Goal: Transaction & Acquisition: Purchase product/service

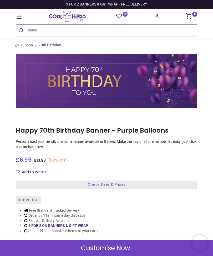
click at [48, 30] on input "search" at bounding box center [111, 31] width 169 height 12
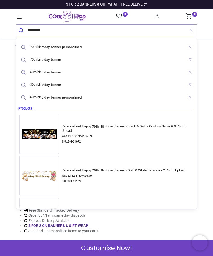
type input "*********"
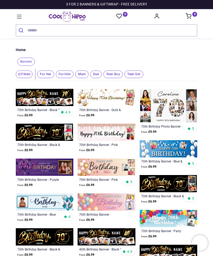
click at [65, 168] on img at bounding box center [44, 167] width 57 height 17
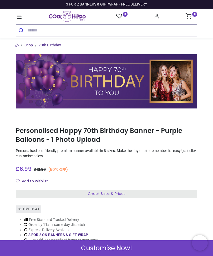
click at [105, 248] on span "Customise Now!" at bounding box center [106, 248] width 51 height 9
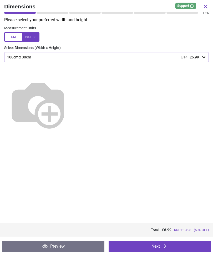
click at [33, 37] on div at bounding box center [21, 36] width 35 height 9
click at [32, 34] on div at bounding box center [21, 36] width 35 height 9
click at [162, 246] on icon at bounding box center [165, 247] width 6 height 6
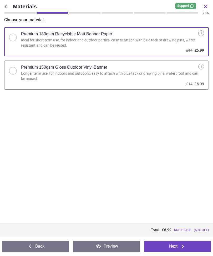
click at [42, 246] on button "Back" at bounding box center [35, 246] width 67 height 11
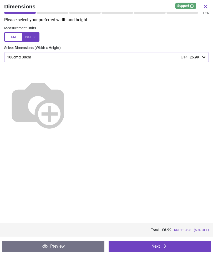
click at [204, 56] on icon at bounding box center [203, 57] width 3 height 2
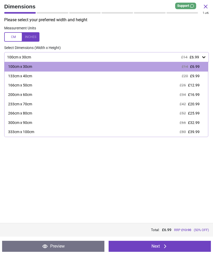
click at [37, 36] on div at bounding box center [21, 36] width 35 height 9
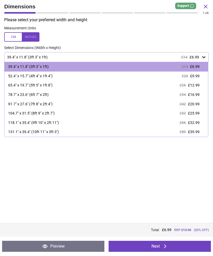
click at [52, 85] on div "65.4" x 19.7" (5ft 5" x 1ft 8")" at bounding box center [30, 85] width 44 height 5
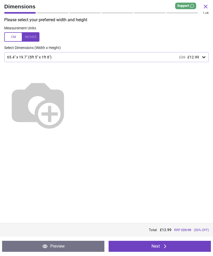
click at [162, 244] on icon at bounding box center [165, 247] width 6 height 6
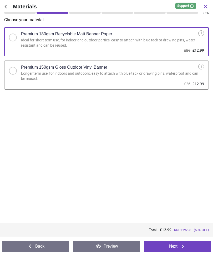
click at [175, 246] on button "Next" at bounding box center [177, 246] width 67 height 11
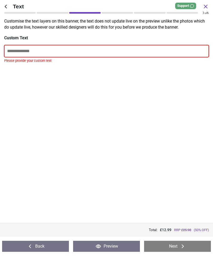
click at [41, 50] on input "text" at bounding box center [106, 51] width 204 height 12
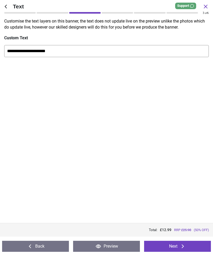
type input "**********"
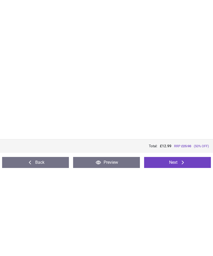
click at [179, 241] on button "Next" at bounding box center [177, 246] width 67 height 11
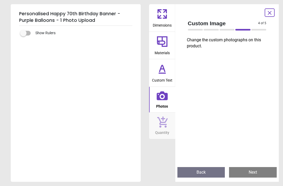
click at [163, 97] on icon at bounding box center [162, 95] width 11 height 11
click at [212, 171] on button "Next" at bounding box center [253, 172] width 48 height 10
click at [212, 183] on div "Personalised Happy 70th Birthday Banner - Purple Balloons - 1 Photo Upload Show…" at bounding box center [141, 93] width 283 height 186
click at [212, 171] on button "Next" at bounding box center [253, 172] width 48 height 10
click at [212, 174] on button "Next" at bounding box center [253, 172] width 48 height 10
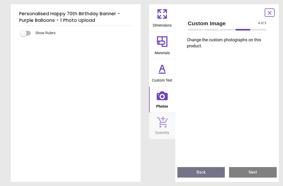
click at [212, 172] on button "Next" at bounding box center [253, 172] width 48 height 10
click at [164, 99] on icon at bounding box center [162, 95] width 11 height 9
click at [212, 29] on div at bounding box center [243, 30] width 15 height 2
click at [161, 70] on icon at bounding box center [162, 68] width 13 height 13
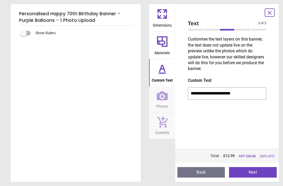
click at [165, 97] on icon at bounding box center [162, 95] width 11 height 9
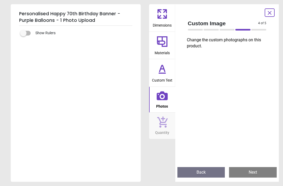
click at [212, 15] on icon at bounding box center [270, 13] width 6 height 6
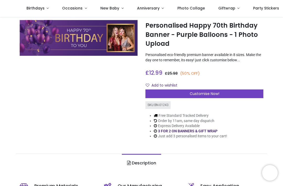
scroll to position [12, 0]
click at [206, 92] on span "Customise Now!" at bounding box center [205, 93] width 30 height 5
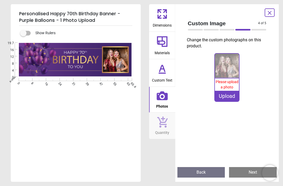
click at [212, 96] on div "Upload" at bounding box center [227, 96] width 24 height 10
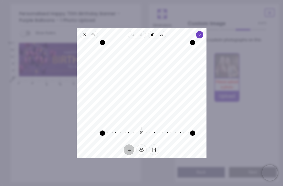
click at [202, 33] on icon "button" at bounding box center [200, 35] width 4 height 4
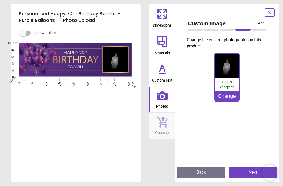
click at [212, 94] on div "Change" at bounding box center [227, 96] width 24 height 10
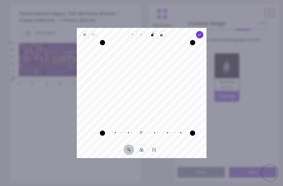
click at [202, 33] on icon "button" at bounding box center [200, 35] width 4 height 4
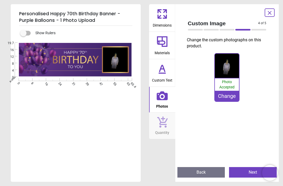
click at [212, 96] on div "Change" at bounding box center [227, 96] width 24 height 10
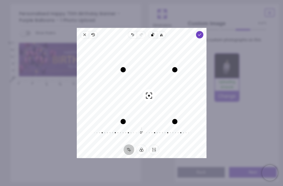
click at [194, 99] on div "Recenter" at bounding box center [142, 82] width 122 height 78
click at [203, 31] on span "Done" at bounding box center [199, 34] width 7 height 7
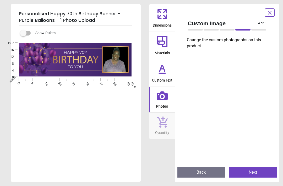
click at [117, 54] on image at bounding box center [115, 59] width 25 height 25
click at [212, 171] on button "Back" at bounding box center [202, 172] width 48 height 10
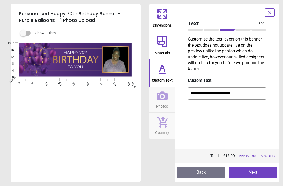
click at [208, 171] on button "Back" at bounding box center [202, 172] width 48 height 10
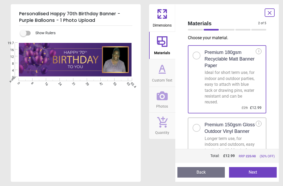
click at [212, 180] on div "Preview Back Next Next" at bounding box center [228, 171] width 104 height 19
click at [210, 173] on button "Back" at bounding box center [202, 172] width 48 height 10
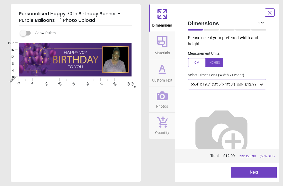
click at [212, 170] on button "Next" at bounding box center [255, 172] width 46 height 10
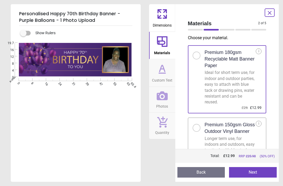
click at [212, 170] on button "Next" at bounding box center [253, 172] width 48 height 10
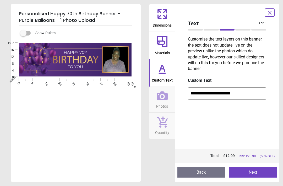
click at [212, 169] on button "Next" at bounding box center [253, 172] width 48 height 10
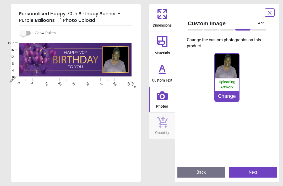
click at [212, 95] on div "Change" at bounding box center [227, 96] width 24 height 10
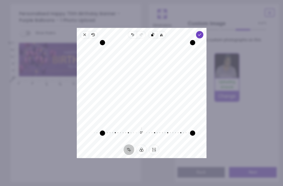
click at [207, 28] on div "Close Revert Undo Redo Rotate left Flip horizontal Done Crop Filter Finetune Re…" at bounding box center [142, 93] width 130 height 130
click at [202, 33] on icon "button" at bounding box center [200, 35] width 4 height 4
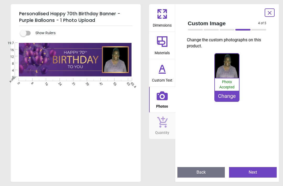
click at [212, 95] on div "Change" at bounding box center [227, 96] width 24 height 10
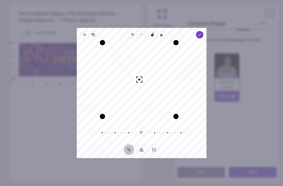
click at [203, 31] on span "Done" at bounding box center [199, 34] width 7 height 7
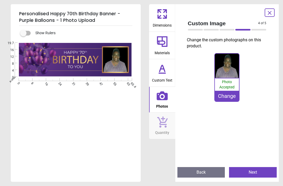
click at [212, 174] on button "Next" at bounding box center [253, 172] width 48 height 10
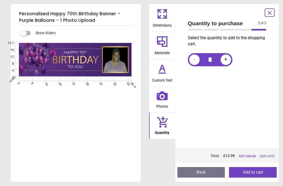
click at [118, 55] on image at bounding box center [115, 59] width 25 height 25
click at [166, 74] on icon at bounding box center [162, 68] width 13 height 13
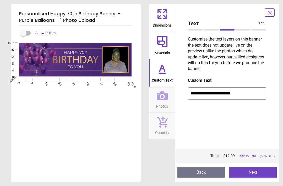
click at [165, 102] on span "Photos" at bounding box center [162, 105] width 12 height 8
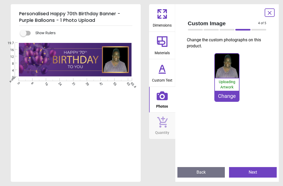
click at [212, 85] on span "Uploading Artwork" at bounding box center [227, 84] width 17 height 9
click at [114, 55] on image at bounding box center [115, 59] width 25 height 25
click at [121, 62] on image at bounding box center [115, 59] width 25 height 25
click at [212, 169] on button "Next" at bounding box center [253, 172] width 48 height 10
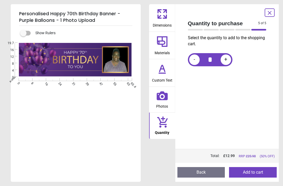
click at [167, 101] on span "Photos" at bounding box center [162, 105] width 12 height 8
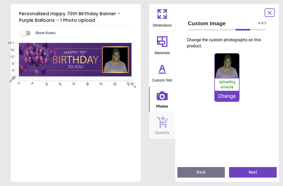
click at [212, 96] on div "Change" at bounding box center [227, 96] width 24 height 10
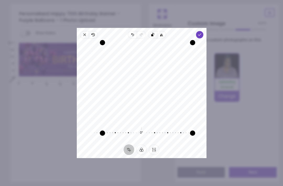
click at [201, 34] on polyline "button" at bounding box center [199, 35] width 3 height 2
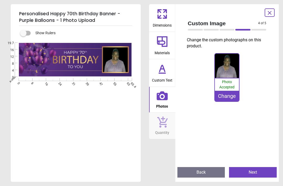
click at [212, 86] on span "Photo Accepted" at bounding box center [227, 84] width 15 height 9
click at [212, 97] on div "Change" at bounding box center [227, 96] width 24 height 10
click at [122, 55] on image at bounding box center [115, 59] width 25 height 25
click at [212, 95] on div "Change" at bounding box center [227, 96] width 24 height 10
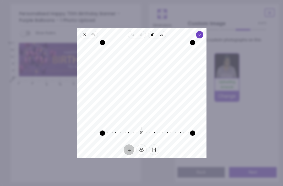
click at [198, 31] on div "Close Revert Undo Redo Rotate left Flip horizontal Done Crop Filter Finetune Re…" at bounding box center [142, 93] width 130 height 130
click at [203, 31] on span "Done" at bounding box center [199, 34] width 7 height 7
click at [202, 33] on icon "button" at bounding box center [200, 35] width 4 height 4
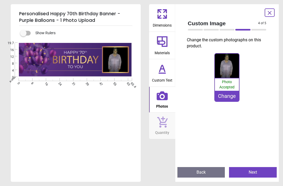
click at [233, 95] on div "Change" at bounding box center [227, 96] width 24 height 10
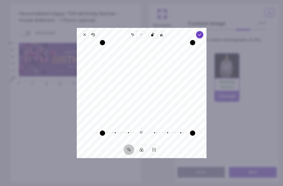
click at [202, 33] on icon "button" at bounding box center [200, 35] width 4 height 4
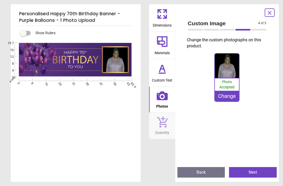
click at [253, 172] on button "Next" at bounding box center [253, 172] width 48 height 10
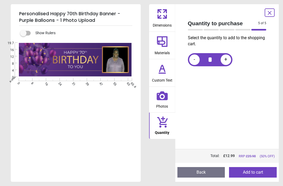
click at [253, 171] on button "Add to cart" at bounding box center [253, 172] width 48 height 10
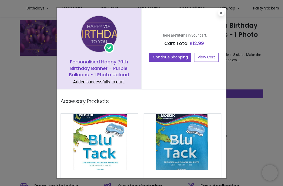
click at [217, 15] on div "There are 1 items in your cart. Cart Total: £ 12.99 Continue Shopping View Cart" at bounding box center [184, 48] width 85 height 81
click at [220, 12] on icon at bounding box center [221, 13] width 2 height 3
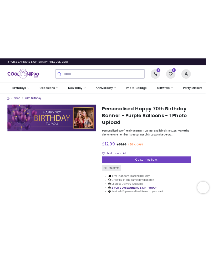
scroll to position [0, 10]
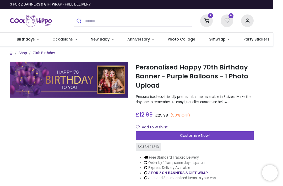
click at [208, 19] on icon at bounding box center [207, 20] width 13 height 13
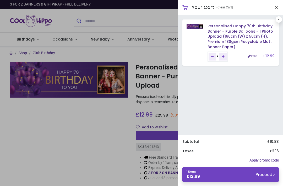
click at [261, 31] on link "Personalised Happy 70th Birthday Banner - Purple Balloons - 1 Photo Upload (166…" at bounding box center [241, 36] width 66 height 26
click at [253, 33] on link "Personalised Happy 70th Birthday Banner - Purple Balloons - 1 Photo Upload (166…" at bounding box center [241, 36] width 66 height 26
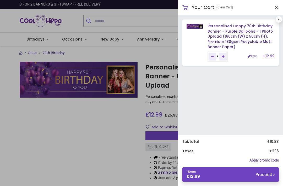
click at [266, 174] on small "Proceed" at bounding box center [265, 174] width 19 height 6
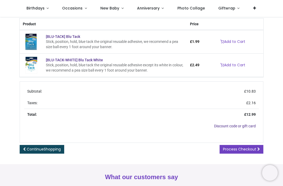
scroll to position [107, 0]
click at [249, 149] on span "Process Checkout" at bounding box center [239, 148] width 33 height 5
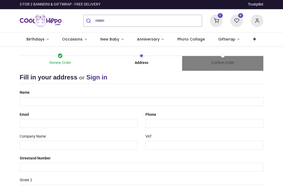
select select "***"
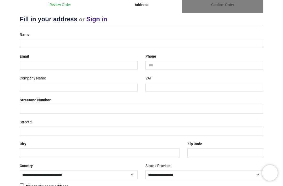
scroll to position [59, 0]
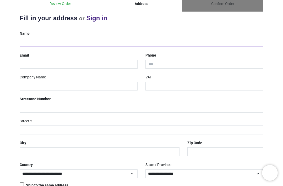
click at [44, 41] on input "text" at bounding box center [142, 42] width 244 height 9
type input "*"
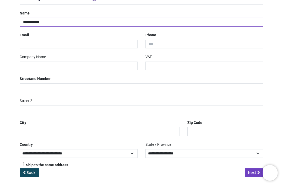
scroll to position [79, 0]
click at [36, 19] on input "**********" at bounding box center [142, 22] width 244 height 9
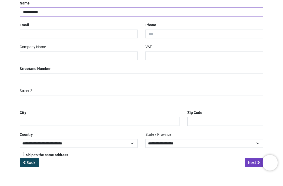
type input "**********"
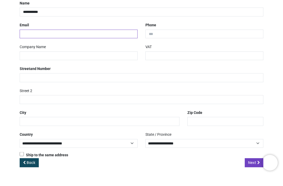
click at [39, 40] on input "email" at bounding box center [79, 44] width 118 height 9
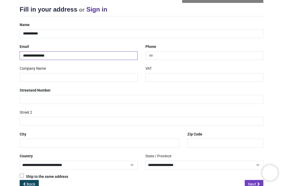
scroll to position [69, 0]
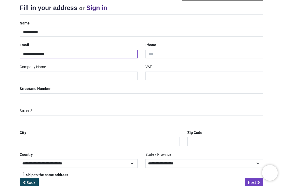
click at [69, 53] on input "**********" at bounding box center [79, 54] width 118 height 9
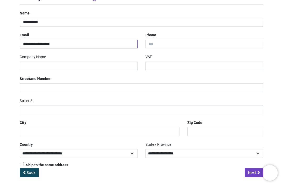
scroll to position [79, 0]
type input "**********"
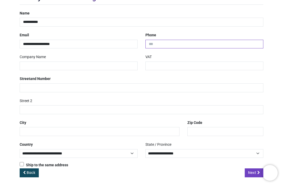
click at [167, 44] on input "tel" at bounding box center [205, 44] width 118 height 9
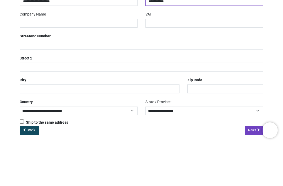
type input "**********"
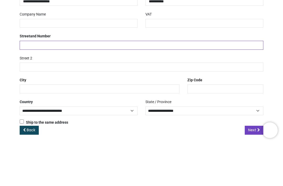
click at [52, 83] on input "text" at bounding box center [142, 87] width 244 height 9
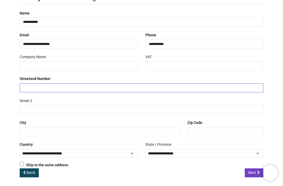
click at [49, 87] on input "text" at bounding box center [142, 87] width 244 height 9
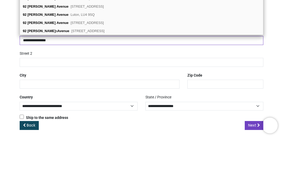
type input "**********"
click at [79, 60] on span "Luton, LU4 9SQ" at bounding box center [83, 62] width 24 height 4
type input "*******"
select select "***"
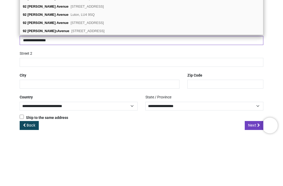
type input "*****"
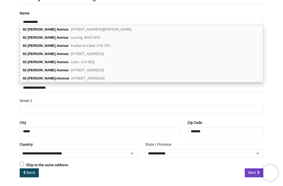
click at [274, 90] on div "Review Order Address Confirm Order Your order: £ 12.99 Product Price" at bounding box center [141, 77] width 283 height 220
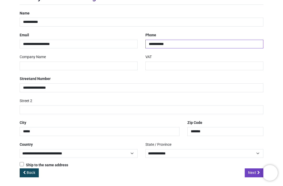
click at [179, 43] on input "**********" at bounding box center [205, 44] width 118 height 9
type input "*"
type input "**********"
click at [252, 171] on span "Next" at bounding box center [253, 172] width 8 height 5
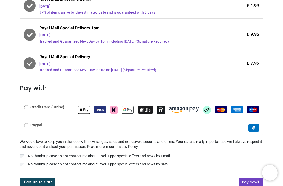
scroll to position [138, 0]
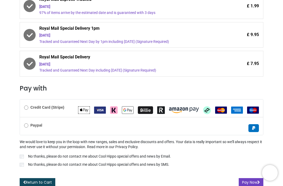
click at [249, 181] on button "Pay Now" at bounding box center [251, 182] width 25 height 9
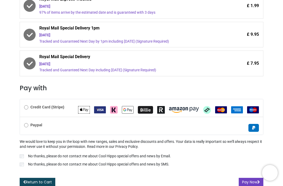
scroll to position [138, 0]
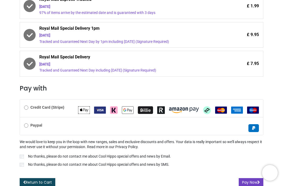
click at [248, 181] on button "Pay Now" at bounding box center [251, 182] width 25 height 9
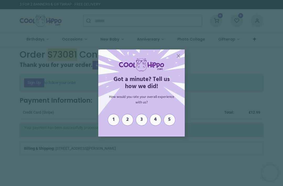
click at [177, 59] on span "X" at bounding box center [179, 56] width 4 height 6
